Goal: Obtain resource: Obtain resource

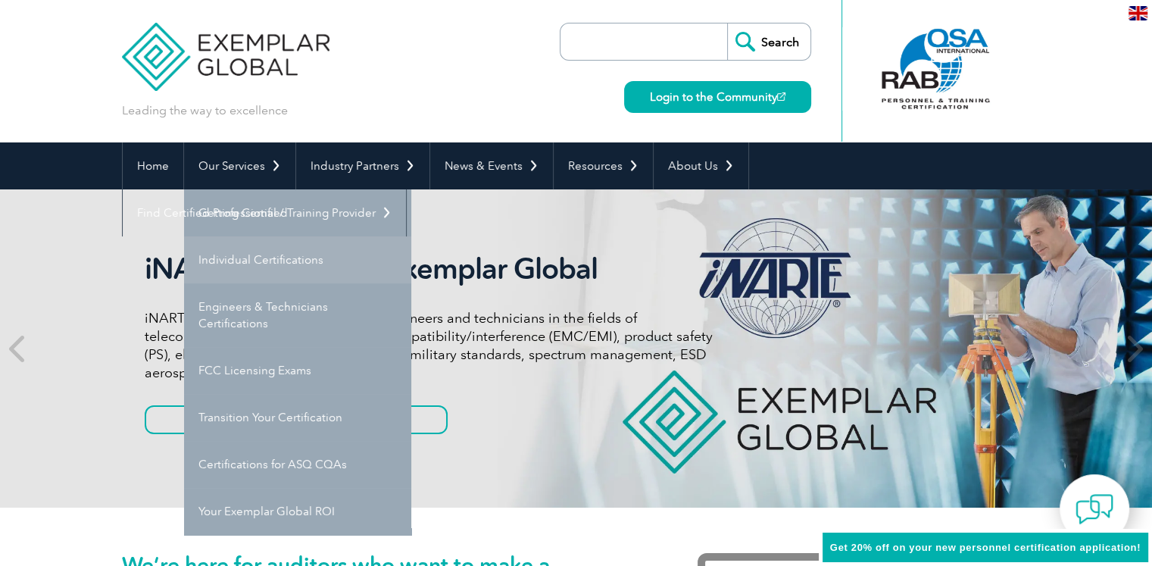
click at [273, 263] on link "Individual Certifications" at bounding box center [297, 259] width 227 height 47
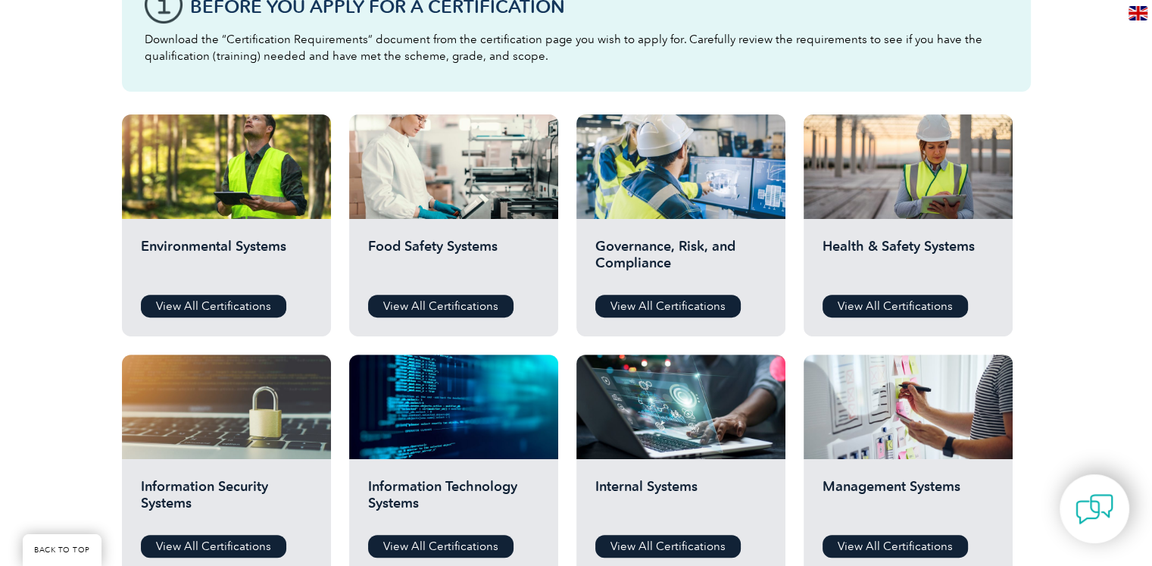
scroll to position [455, 0]
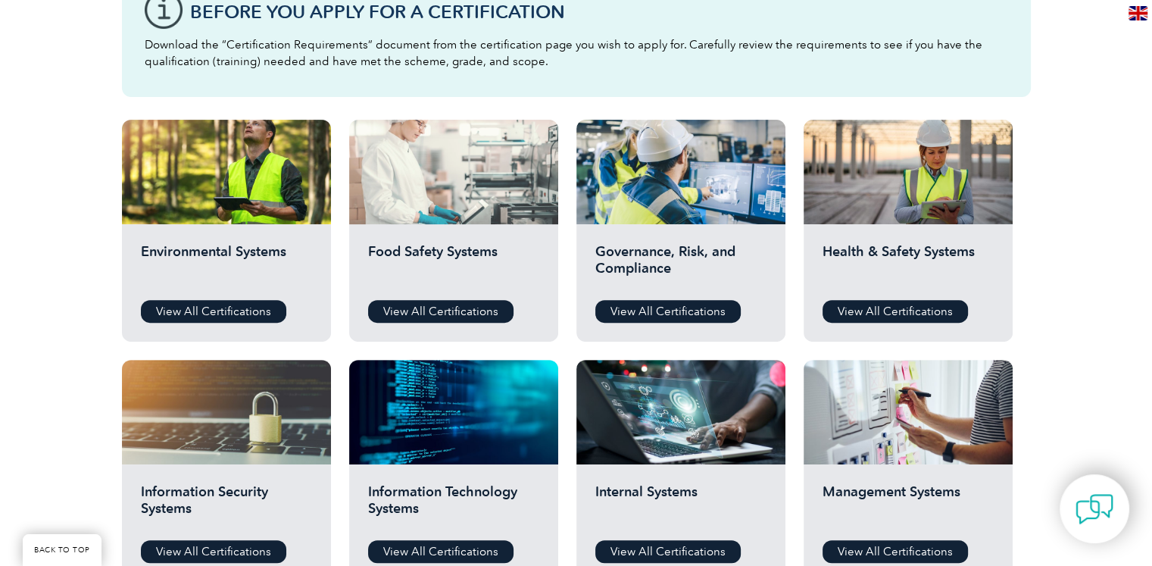
click at [497, 170] on div at bounding box center [453, 172] width 209 height 105
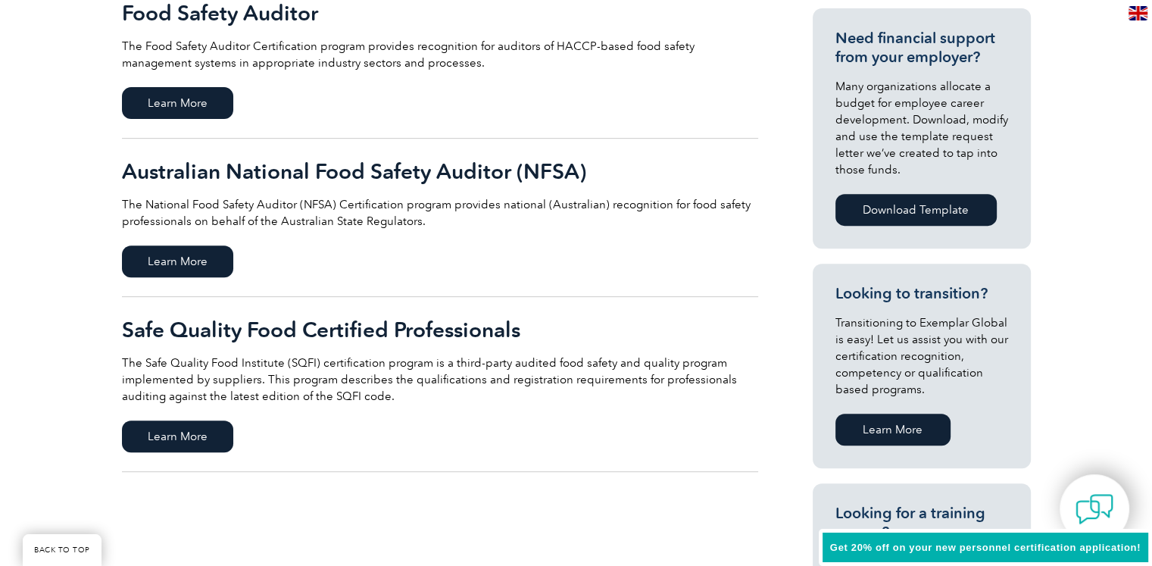
scroll to position [606, 0]
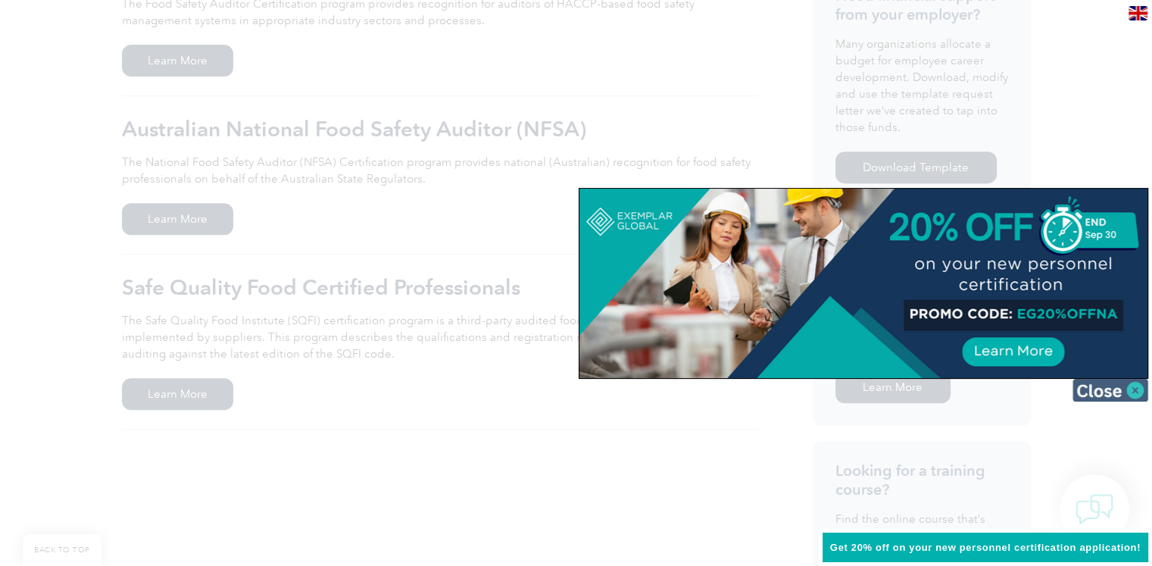
click at [1111, 394] on img at bounding box center [1111, 390] width 76 height 23
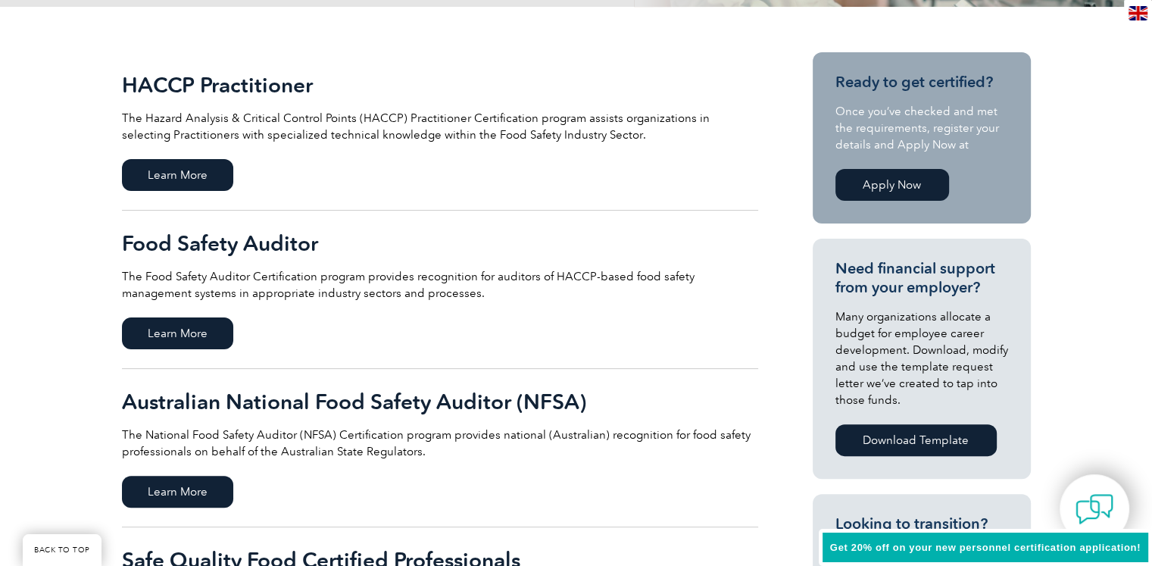
scroll to position [303, 0]
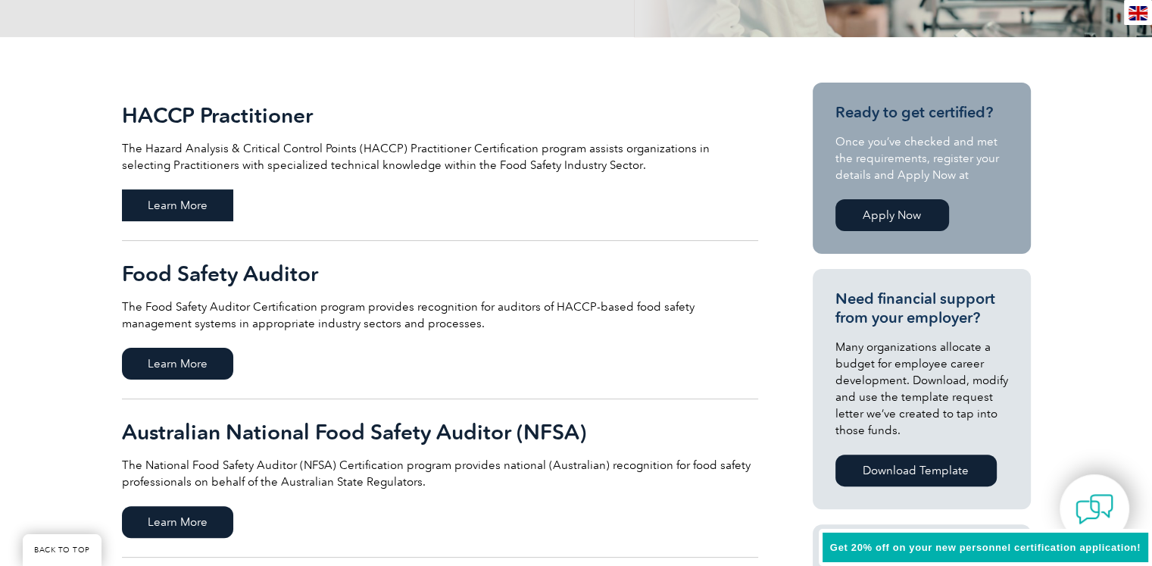
click at [220, 202] on span "Learn More" at bounding box center [177, 205] width 111 height 32
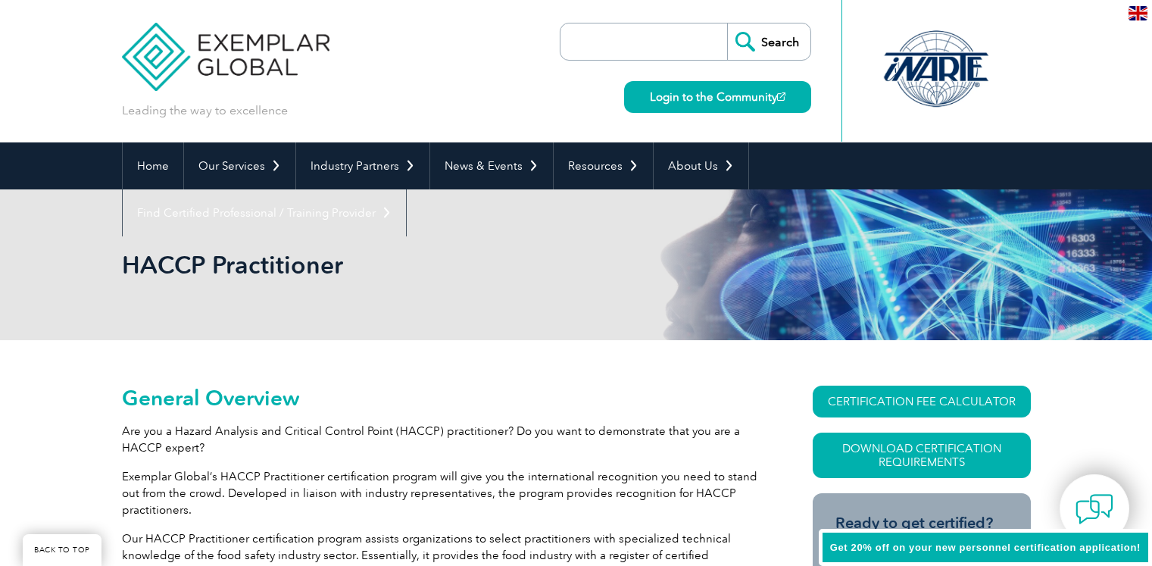
scroll to position [143, 0]
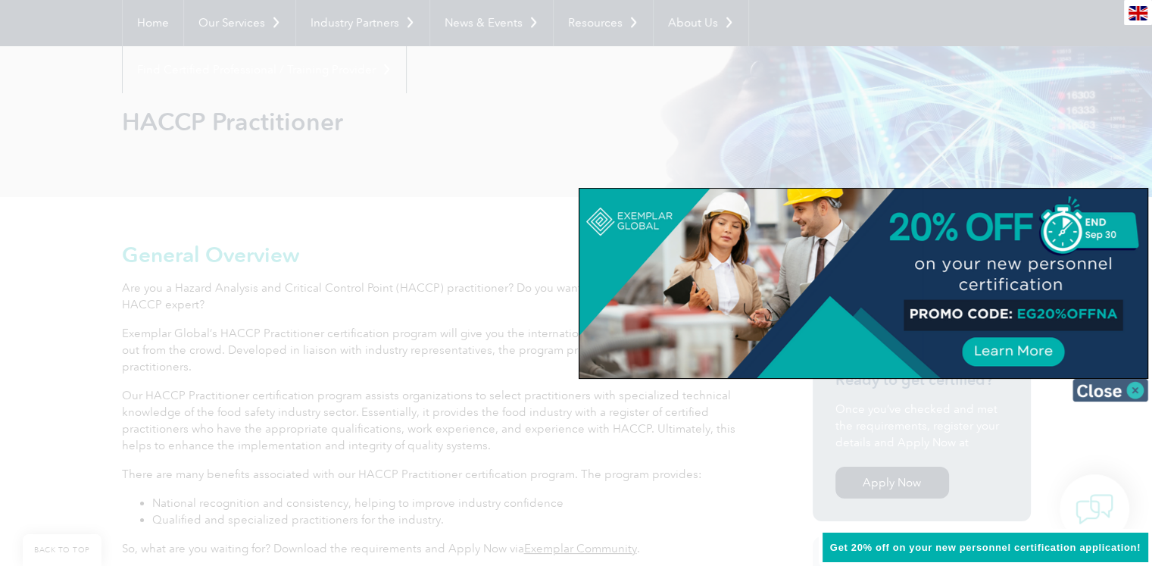
click at [1128, 389] on img at bounding box center [1111, 390] width 76 height 23
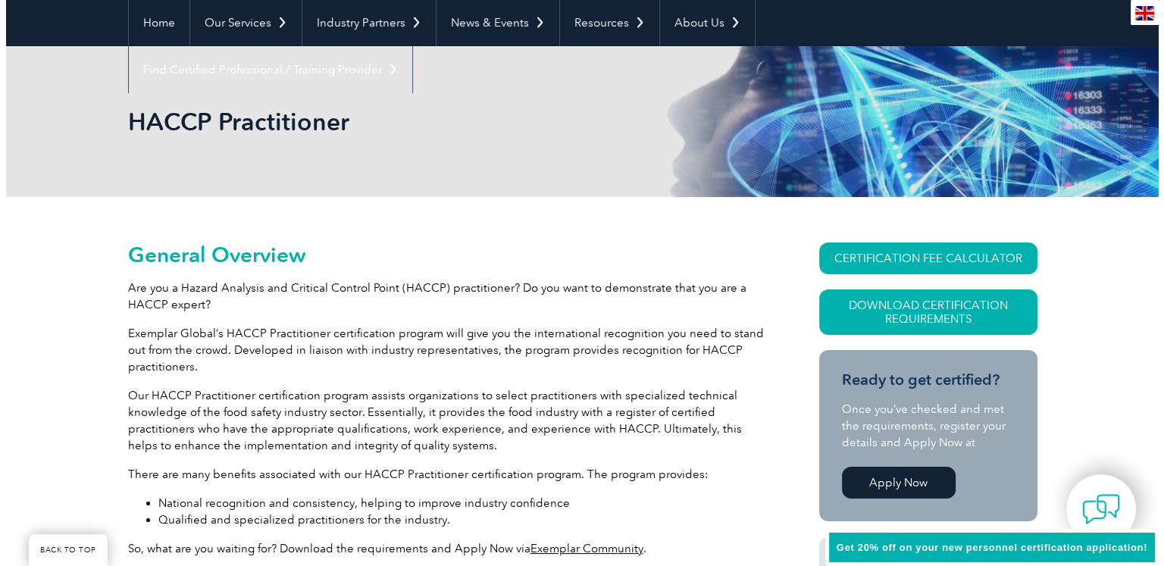
scroll to position [219, 0]
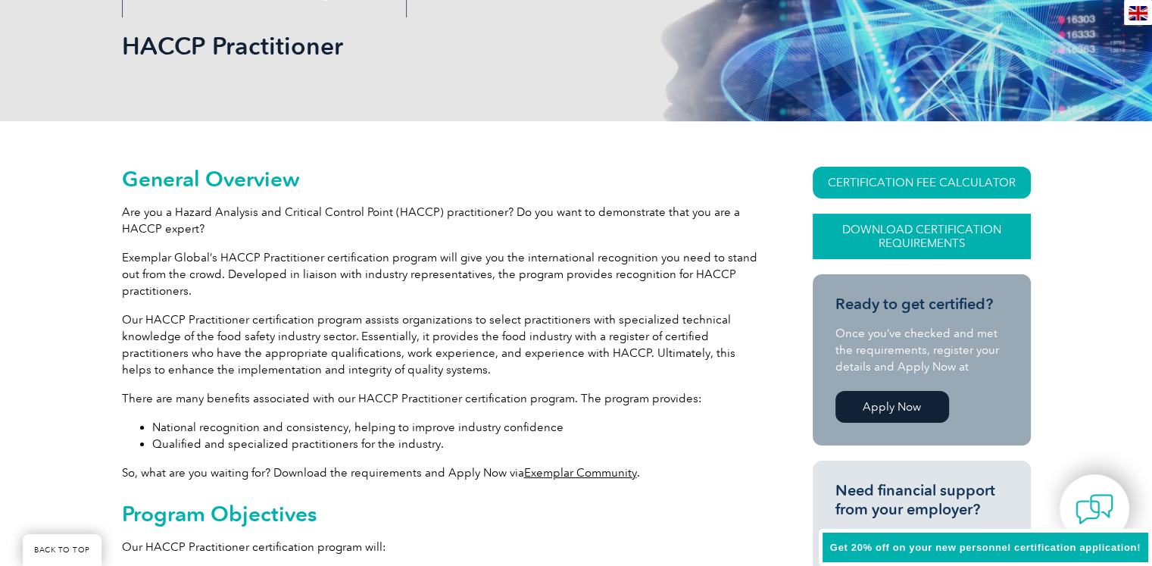
click at [906, 233] on link "Download Certification Requirements" at bounding box center [922, 236] width 218 height 45
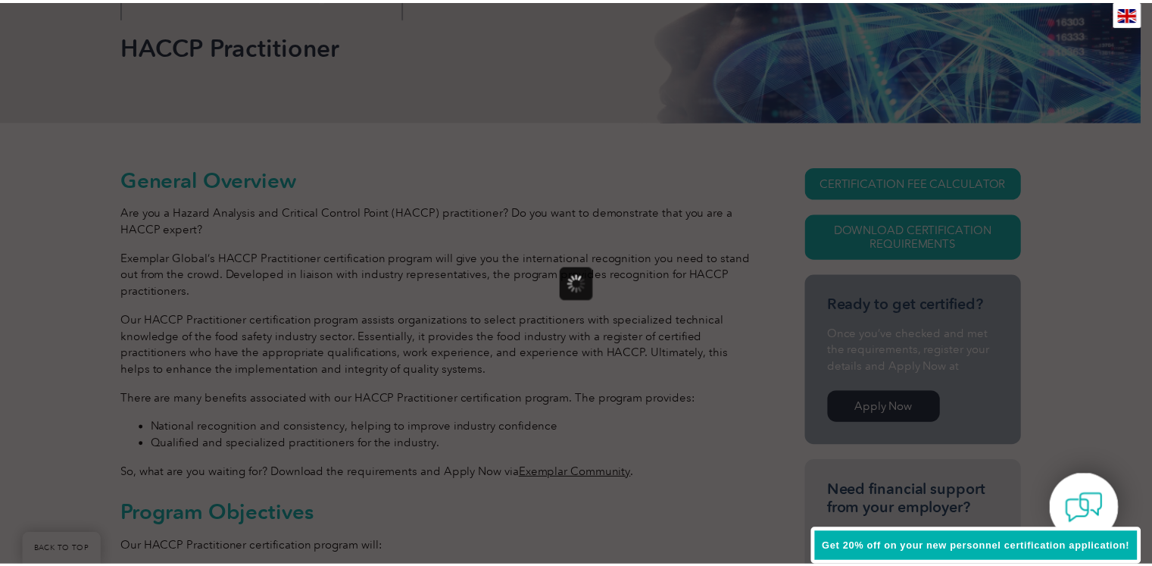
scroll to position [0, 0]
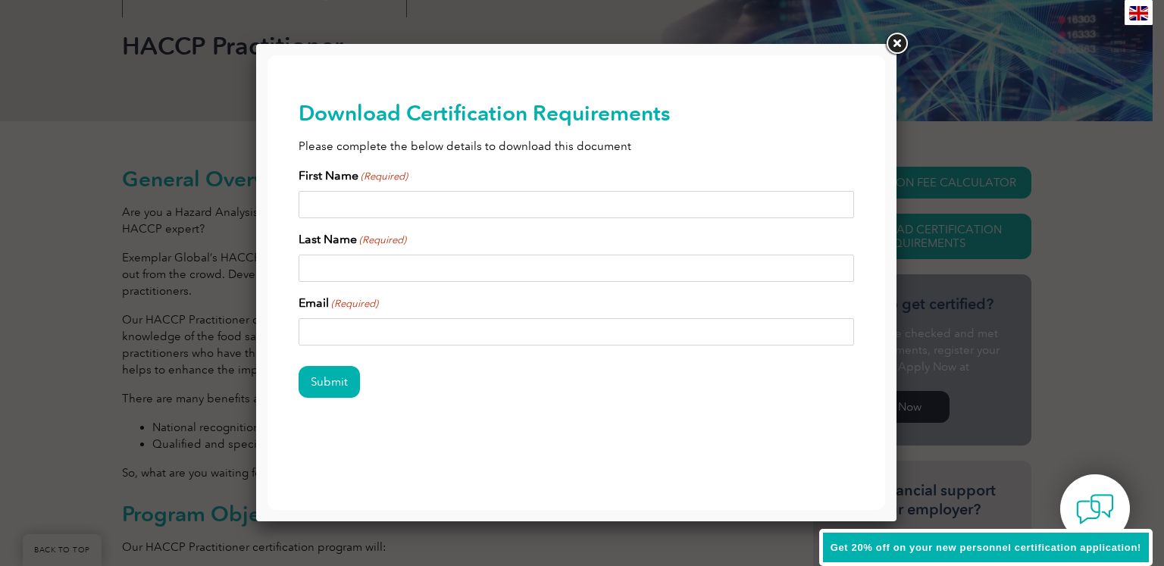
click at [895, 54] on link at bounding box center [896, 43] width 27 height 27
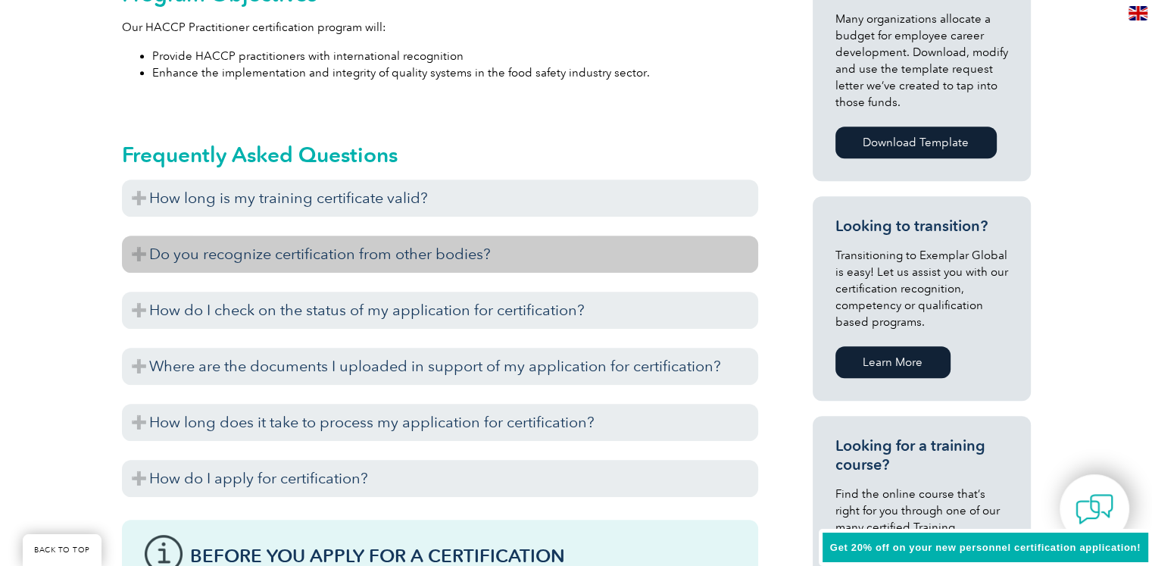
scroll to position [749, 0]
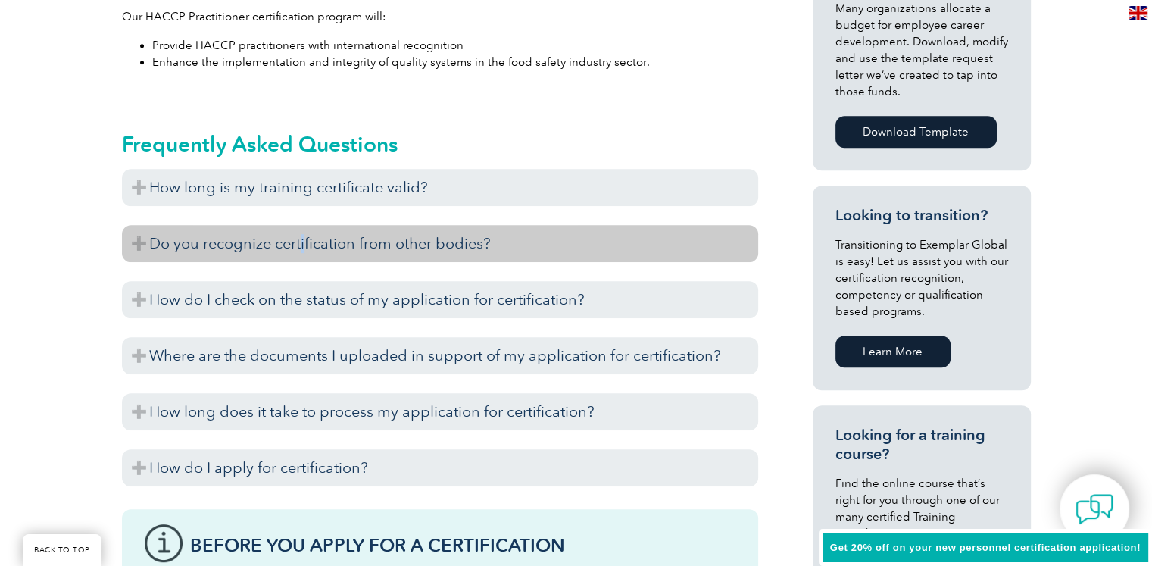
click at [303, 239] on h3 "Do you recognize certification from other bodies?" at bounding box center [440, 243] width 636 height 37
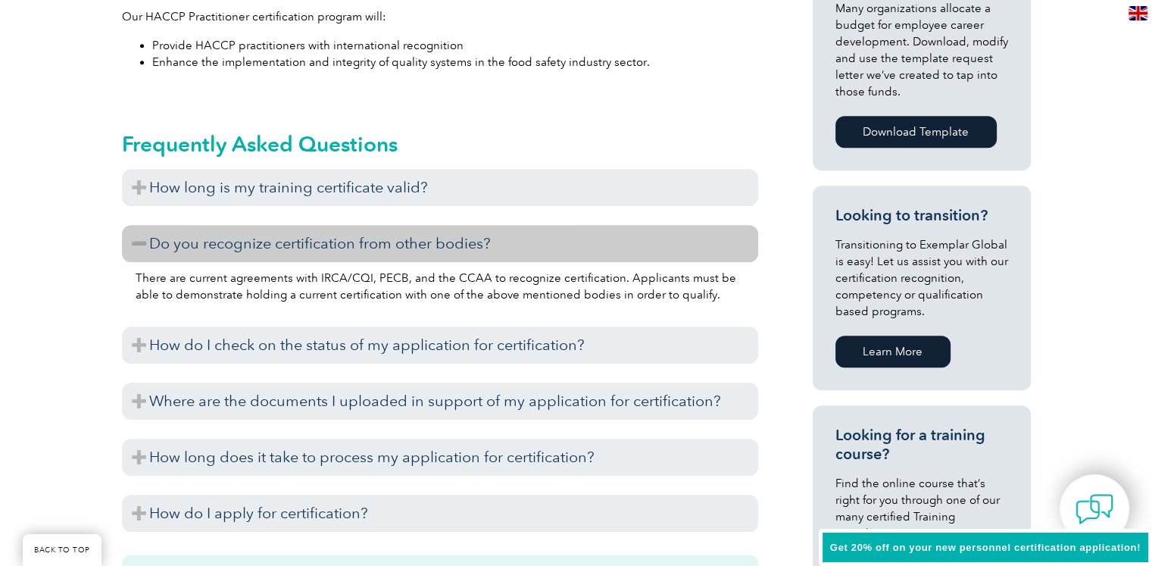
click at [266, 248] on h3 "Do you recognize certification from other bodies?" at bounding box center [440, 243] width 636 height 37
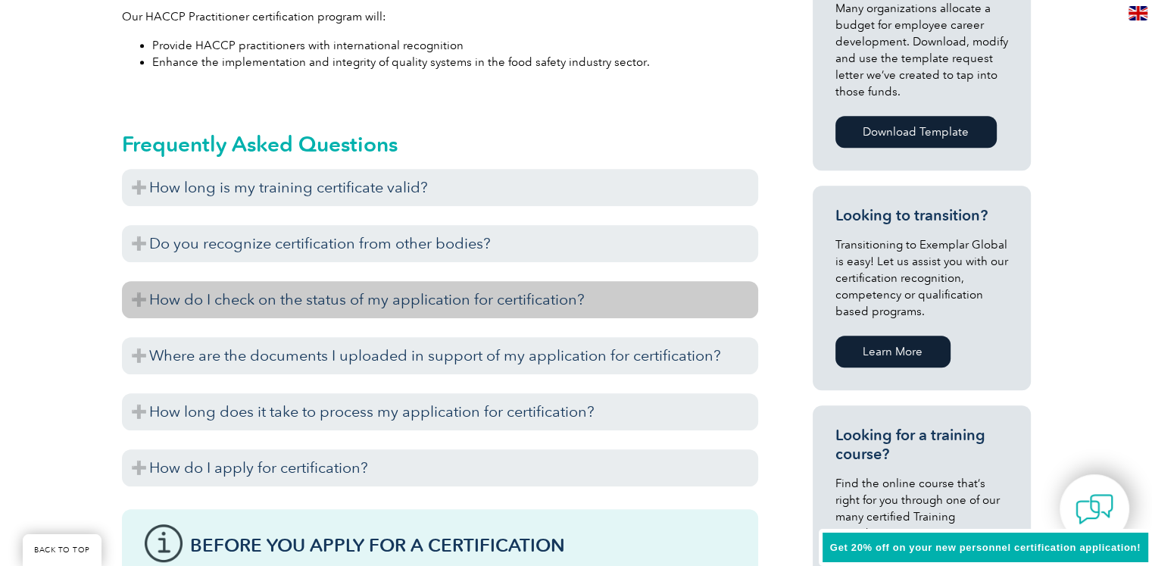
click at [263, 297] on h3 "How do I check on the status of my application for certification?" at bounding box center [440, 299] width 636 height 37
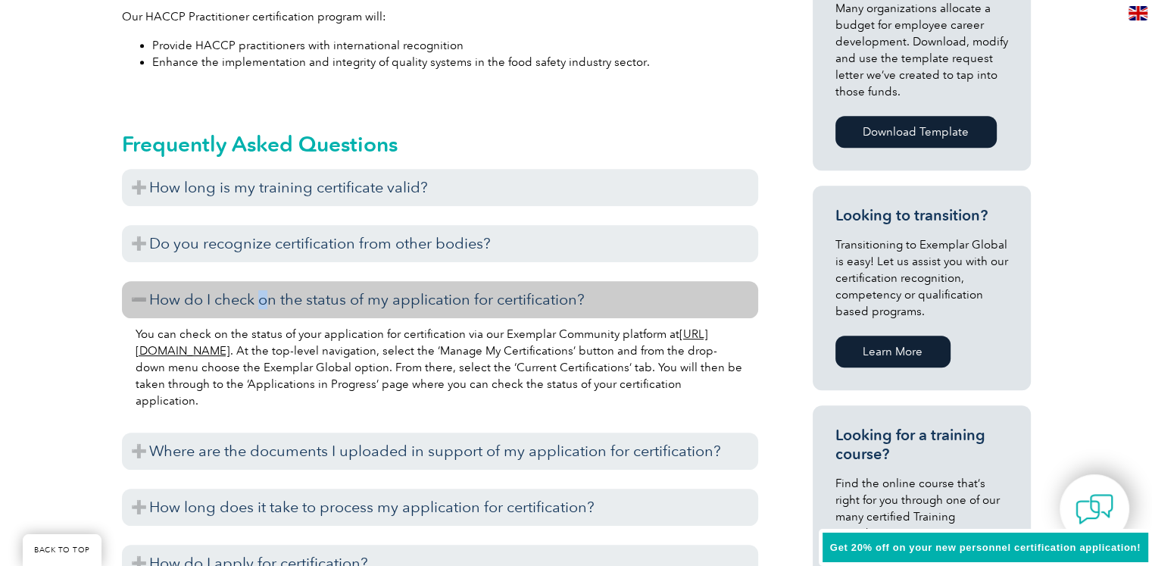
click at [264, 297] on h3 "How do I check on the status of my application for certification?" at bounding box center [440, 299] width 636 height 37
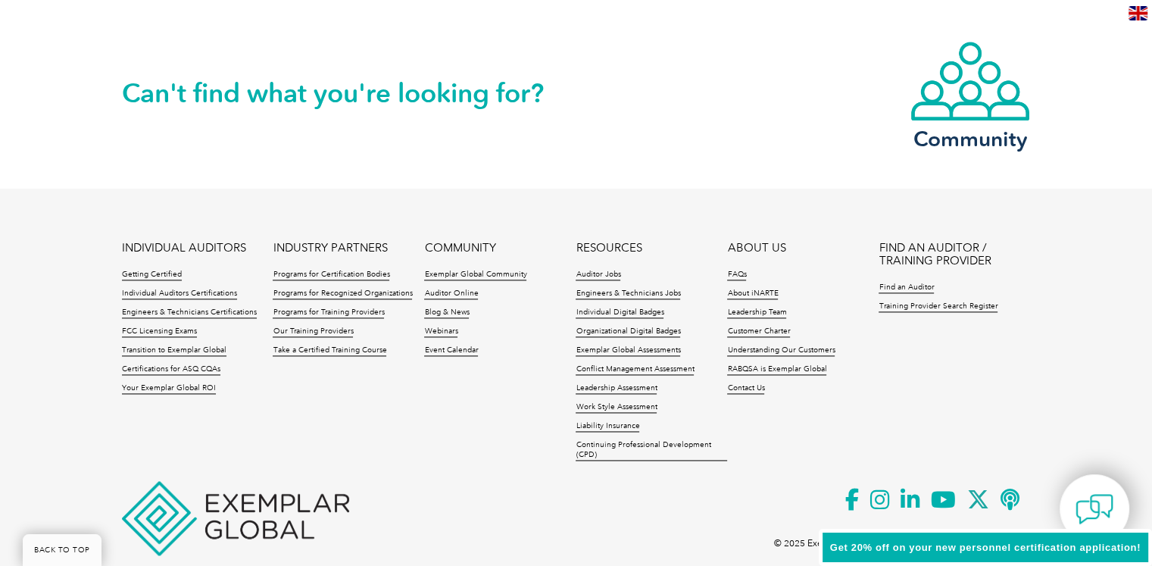
scroll to position [2087, 0]
